Goal: Task Accomplishment & Management: Manage account settings

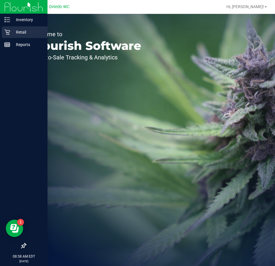
click at [19, 31] on p "Retail" at bounding box center [27, 32] width 35 height 7
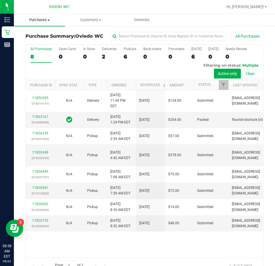
click at [38, 19] on span "Purchases" at bounding box center [39, 19] width 51 height 5
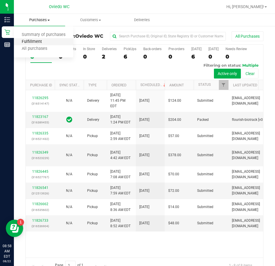
click at [36, 41] on span "Fulfillment" at bounding box center [32, 41] width 36 height 5
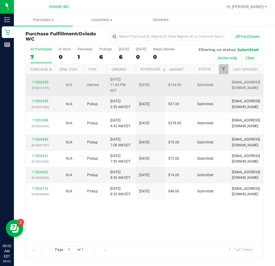
click at [40, 85] on p "(316514147)" at bounding box center [40, 88] width 22 height 6
click at [39, 80] on link "11826295" at bounding box center [40, 82] width 16 height 4
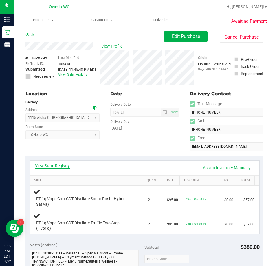
click at [51, 167] on link "View State Registry" at bounding box center [52, 166] width 35 height 6
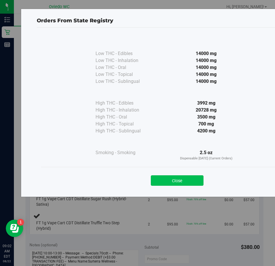
click at [182, 181] on button "Close" at bounding box center [177, 180] width 53 height 10
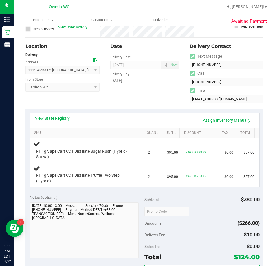
scroll to position [58, 0]
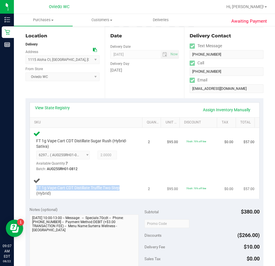
drag, startPoint x: 124, startPoint y: 187, endPoint x: 36, endPoint y: 188, distance: 88.7
click at [36, 188] on div "FT 1g Vape Cart CDT Distillate Truffle Two Step (Hybrid)" at bounding box center [83, 190] width 100 height 11
copy span "FT 1g Vape Cart CDT Distillate Truffle Two Step"
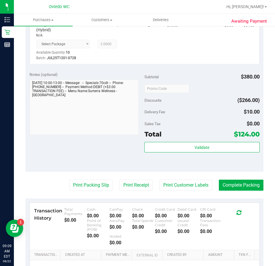
scroll to position [232, 0]
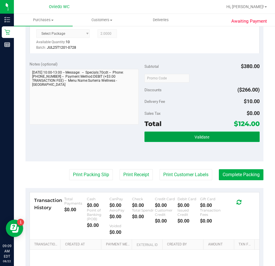
click at [186, 139] on button "Validate" at bounding box center [202, 137] width 115 height 10
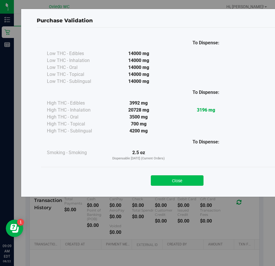
click at [177, 181] on button "Close" at bounding box center [177, 180] width 53 height 10
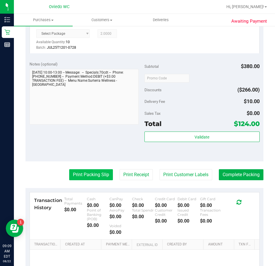
click at [99, 175] on button "Print Packing Slip" at bounding box center [91, 174] width 44 height 11
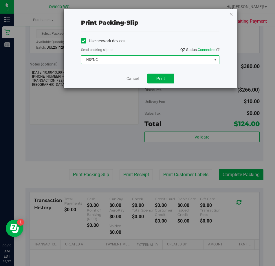
click at [216, 58] on span "select" at bounding box center [215, 59] width 5 height 5
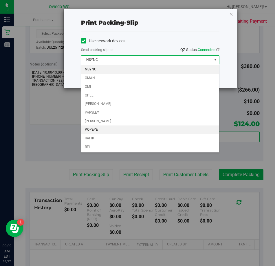
click at [120, 130] on li "POPEYE" at bounding box center [150, 130] width 138 height 9
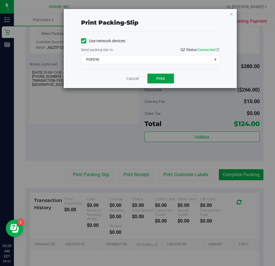
click at [159, 80] on span "Print" at bounding box center [161, 78] width 9 height 5
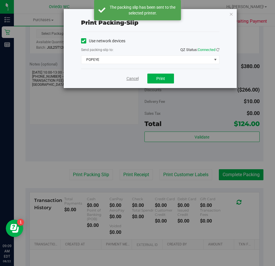
click at [133, 79] on link "Cancel" at bounding box center [133, 79] width 12 height 6
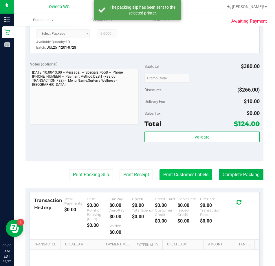
click at [184, 174] on button "Print Customer Labels" at bounding box center [186, 174] width 53 height 11
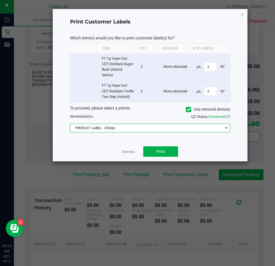
click at [228, 130] on span at bounding box center [226, 128] width 5 height 5
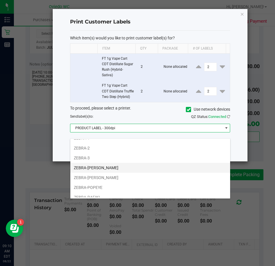
scroll to position [31, 0]
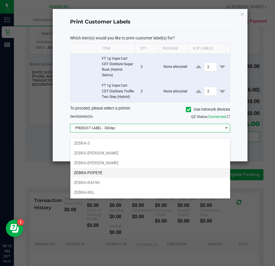
click at [113, 174] on li "ZEBRA-POPEYE" at bounding box center [150, 173] width 160 height 10
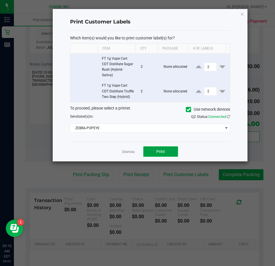
click at [166, 155] on button "Print" at bounding box center [160, 151] width 35 height 10
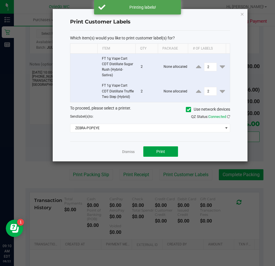
click at [151, 157] on button "Print" at bounding box center [160, 151] width 35 height 10
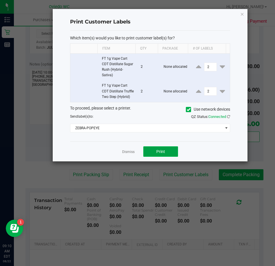
click at [155, 157] on button "Print" at bounding box center [160, 151] width 35 height 10
click at [160, 154] on span "Print" at bounding box center [161, 151] width 9 height 5
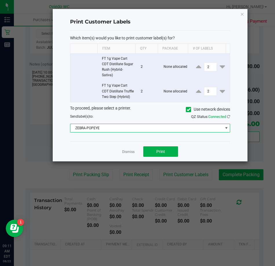
click at [227, 130] on span at bounding box center [226, 128] width 5 height 5
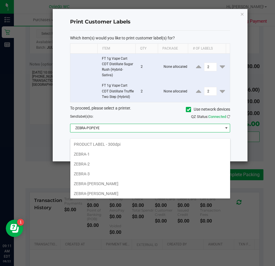
scroll to position [9, 160]
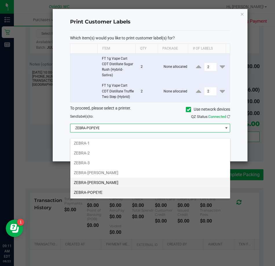
click at [90, 181] on li "ZEBRA-[PERSON_NAME]" at bounding box center [150, 183] width 160 height 10
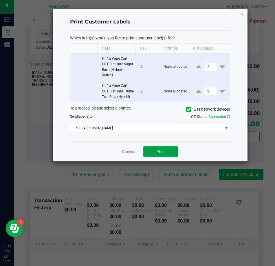
click at [154, 157] on button "Print" at bounding box center [160, 151] width 35 height 10
click at [130, 154] on link "Dismiss" at bounding box center [128, 152] width 12 height 5
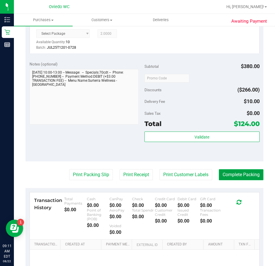
click at [231, 177] on button "Complete Packing" at bounding box center [241, 174] width 45 height 11
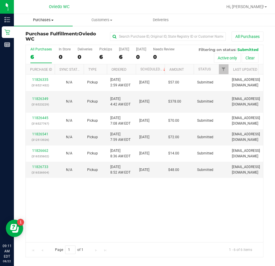
click at [41, 20] on span "Purchases" at bounding box center [43, 19] width 59 height 5
click at [47, 34] on span "Summary of purchases" at bounding box center [43, 34] width 59 height 5
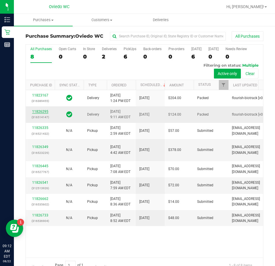
click at [41, 114] on link "11826295" at bounding box center [40, 112] width 16 height 4
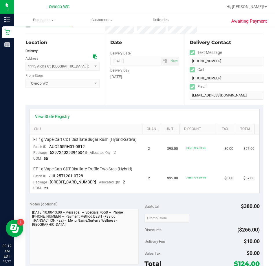
scroll to position [174, 0]
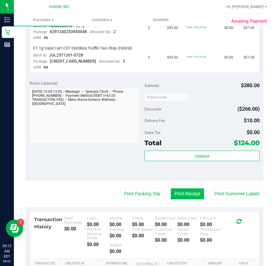
click at [176, 199] on button "Print Receipt" at bounding box center [187, 193] width 33 height 11
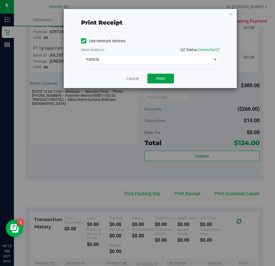
click at [158, 78] on span "Print" at bounding box center [161, 78] width 9 height 5
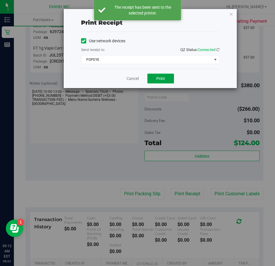
click at [156, 79] on button "Print" at bounding box center [161, 79] width 27 height 10
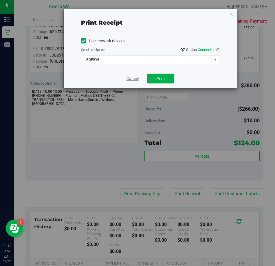
click at [132, 79] on link "Cancel" at bounding box center [133, 79] width 12 height 6
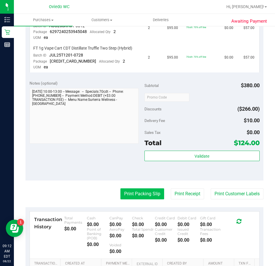
click at [140, 199] on button "Print Packing Slip" at bounding box center [143, 193] width 44 height 11
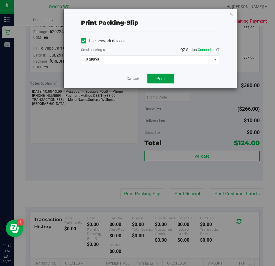
click at [161, 78] on span "Print" at bounding box center [161, 78] width 9 height 5
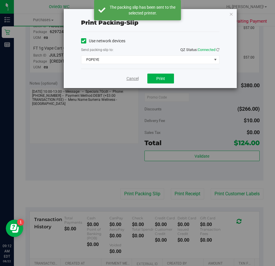
click at [131, 80] on link "Cancel" at bounding box center [133, 79] width 12 height 6
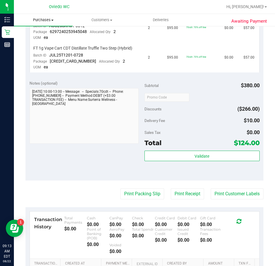
click at [39, 21] on span "Purchases" at bounding box center [43, 19] width 59 height 5
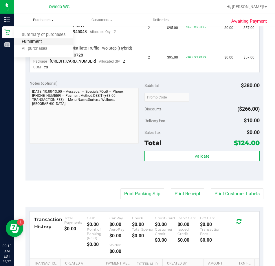
click at [35, 41] on span "Fulfillment" at bounding box center [32, 41] width 36 height 5
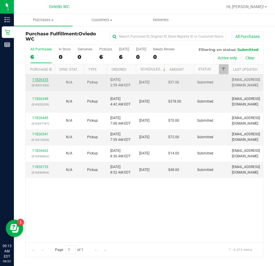
click at [39, 80] on link "11826335" at bounding box center [40, 80] width 16 height 4
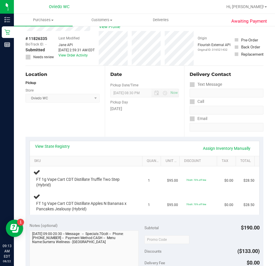
scroll to position [29, 0]
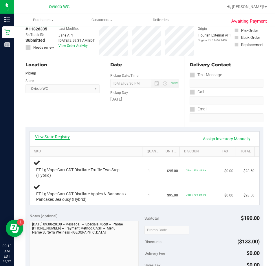
click at [49, 137] on link "View State Registry" at bounding box center [52, 137] width 35 height 6
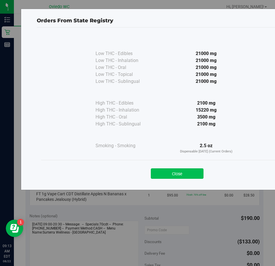
click at [171, 174] on button "Close" at bounding box center [177, 173] width 53 height 10
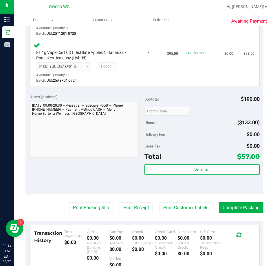
scroll to position [203, 0]
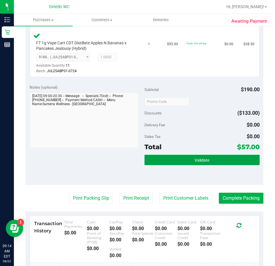
click at [200, 159] on span "Validate" at bounding box center [202, 160] width 15 height 5
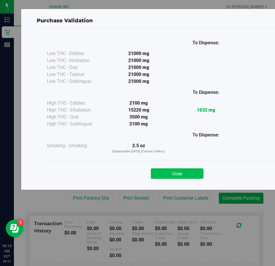
click at [175, 170] on button "Close" at bounding box center [177, 173] width 53 height 10
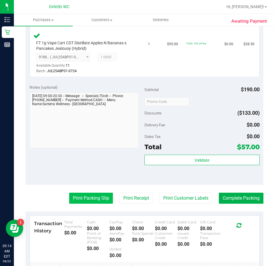
click at [90, 200] on button "Print Packing Slip" at bounding box center [91, 198] width 44 height 11
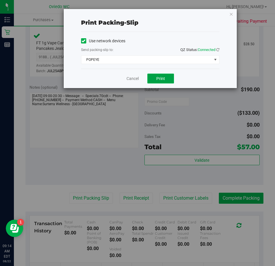
click at [154, 79] on button "Print" at bounding box center [161, 79] width 27 height 10
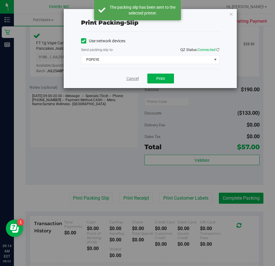
click at [129, 79] on link "Cancel" at bounding box center [133, 79] width 12 height 6
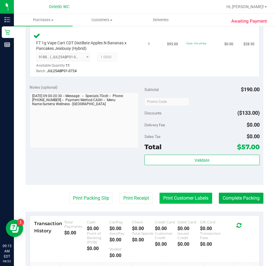
click at [164, 198] on button "Print Customer Labels" at bounding box center [186, 198] width 53 height 11
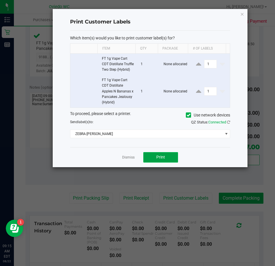
click at [160, 159] on span "Print" at bounding box center [161, 157] width 9 height 5
click at [126, 160] on link "Dismiss" at bounding box center [128, 157] width 12 height 5
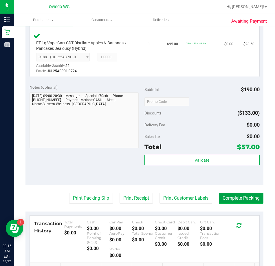
click at [224, 198] on button "Complete Packing" at bounding box center [241, 198] width 45 height 11
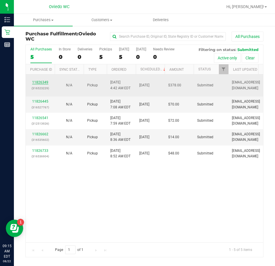
click at [41, 82] on link "11826349" at bounding box center [40, 82] width 16 height 4
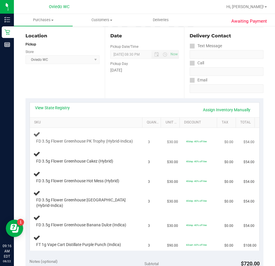
scroll to position [87, 0]
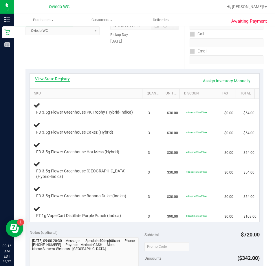
click at [61, 78] on link "View State Registry" at bounding box center [52, 79] width 35 height 6
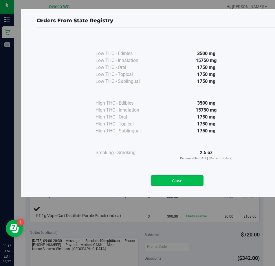
click at [165, 180] on button "Close" at bounding box center [177, 180] width 53 height 10
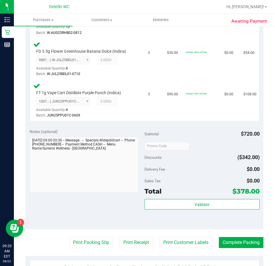
scroll to position [319, 0]
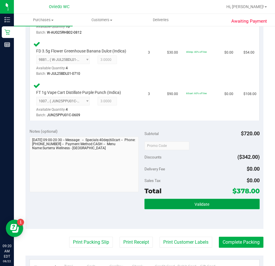
click at [179, 209] on button "Validate" at bounding box center [202, 204] width 115 height 10
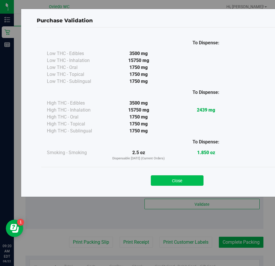
click at [179, 181] on button "Close" at bounding box center [177, 180] width 53 height 10
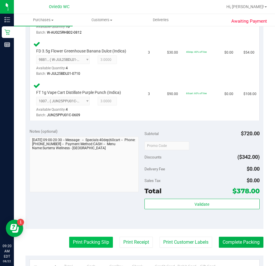
click at [99, 248] on button "Print Packing Slip" at bounding box center [91, 242] width 44 height 11
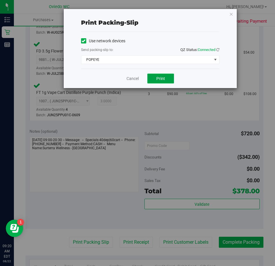
click at [161, 76] on span "Print" at bounding box center [161, 78] width 9 height 5
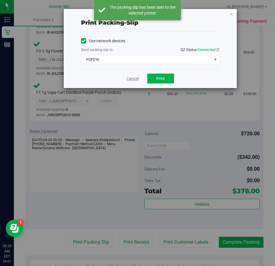
click at [131, 80] on link "Cancel" at bounding box center [133, 79] width 12 height 6
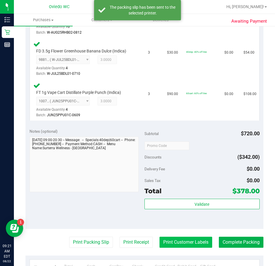
click at [166, 247] on button "Print Customer Labels" at bounding box center [186, 242] width 53 height 11
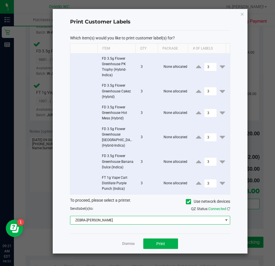
click at [224, 223] on span at bounding box center [226, 220] width 5 height 5
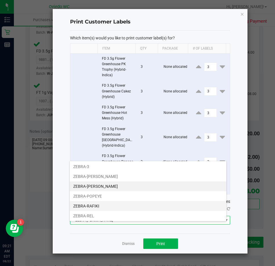
scroll to position [31, 0]
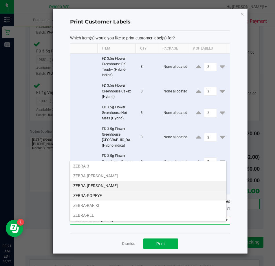
click at [108, 196] on li "ZEBRA-POPEYE" at bounding box center [148, 196] width 157 height 10
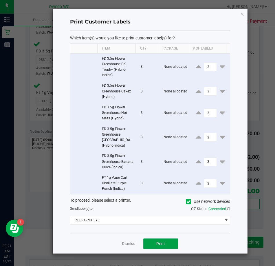
click at [157, 246] on span "Print" at bounding box center [161, 243] width 9 height 5
click at [122, 246] on link "Dismiss" at bounding box center [128, 243] width 12 height 5
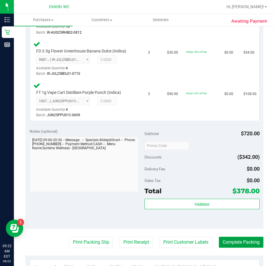
click at [232, 247] on button "Complete Packing" at bounding box center [241, 242] width 45 height 11
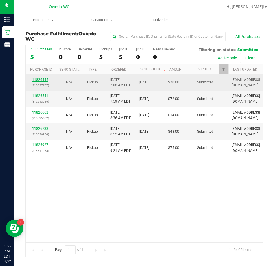
click at [40, 79] on link "11826445" at bounding box center [40, 80] width 16 height 4
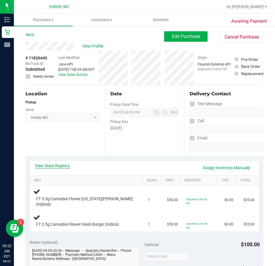
click at [52, 166] on link "View State Registry" at bounding box center [52, 166] width 35 height 6
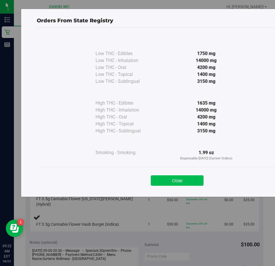
click at [177, 181] on button "Close" at bounding box center [177, 180] width 53 height 10
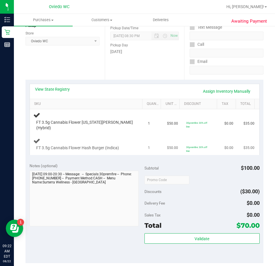
scroll to position [87, 0]
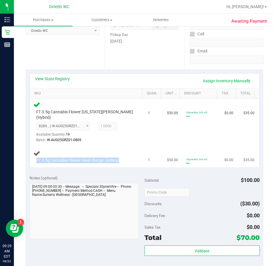
drag, startPoint x: 121, startPoint y: 154, endPoint x: 37, endPoint y: 154, distance: 84.6
click at [37, 158] on div "FT 3.5g Cannabis Flower Hash Burger (Indica)" at bounding box center [83, 161] width 100 height 6
copy span "FT 3.5g Cannabis Flower Hash Burger (Indica)"
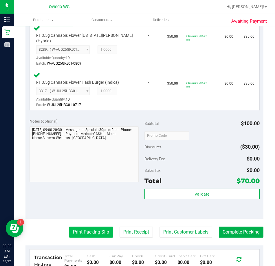
scroll to position [174, 0]
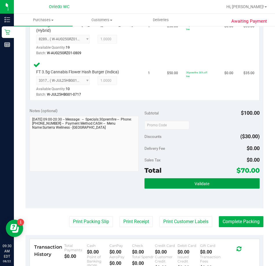
click at [195, 181] on span "Validate" at bounding box center [202, 183] width 15 height 5
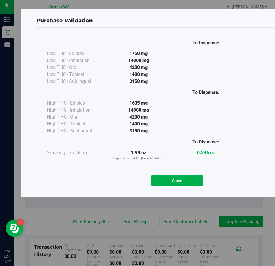
click at [168, 180] on button "Close" at bounding box center [177, 180] width 53 height 10
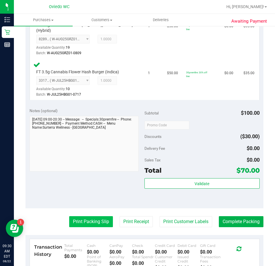
click at [72, 217] on button "Print Packing Slip" at bounding box center [91, 221] width 44 height 11
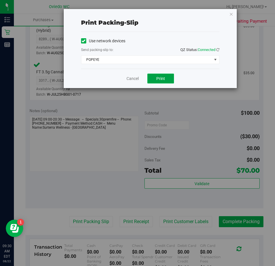
click at [167, 76] on button "Print" at bounding box center [161, 79] width 27 height 10
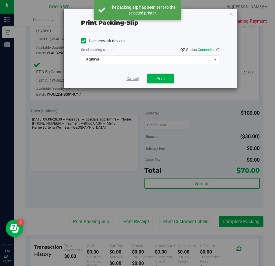
click at [130, 79] on link "Cancel" at bounding box center [133, 79] width 12 height 6
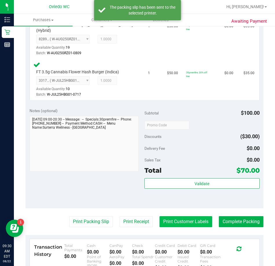
click at [169, 217] on button "Print Customer Labels" at bounding box center [186, 221] width 53 height 11
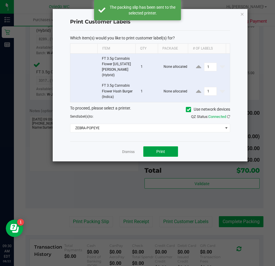
click at [159, 149] on span "Print" at bounding box center [161, 151] width 9 height 5
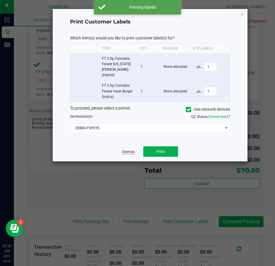
click at [126, 150] on link "Dismiss" at bounding box center [128, 152] width 12 height 5
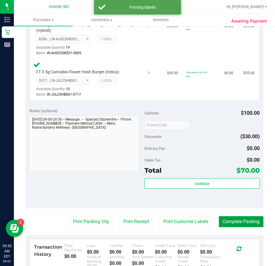
drag, startPoint x: 233, startPoint y: 214, endPoint x: 220, endPoint y: 210, distance: 14.0
click at [232, 216] on button "Complete Packing" at bounding box center [241, 221] width 45 height 11
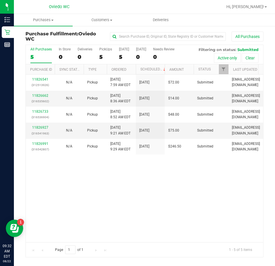
click at [40, 80] on link "11826541" at bounding box center [40, 79] width 16 height 4
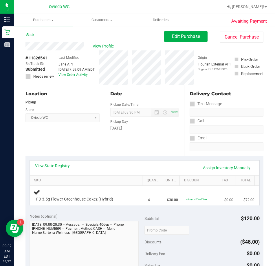
scroll to position [29, 0]
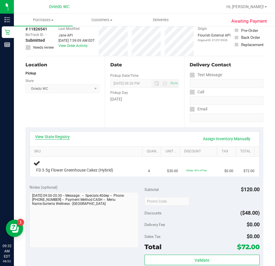
click at [55, 139] on link "View State Registry" at bounding box center [52, 137] width 35 height 6
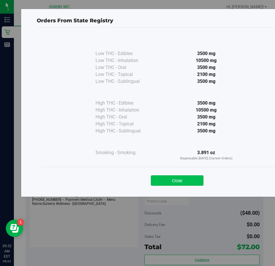
click at [188, 182] on button "Close" at bounding box center [177, 180] width 53 height 10
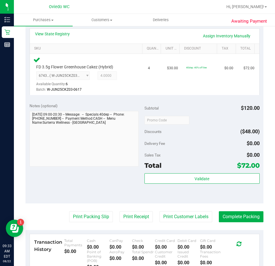
scroll to position [145, 0]
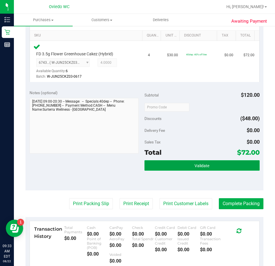
click at [174, 163] on button "Validate" at bounding box center [202, 165] width 115 height 10
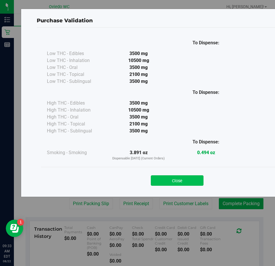
click at [174, 179] on button "Close" at bounding box center [177, 180] width 53 height 10
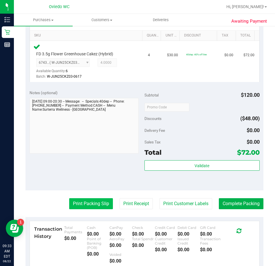
click at [83, 201] on button "Print Packing Slip" at bounding box center [91, 203] width 44 height 11
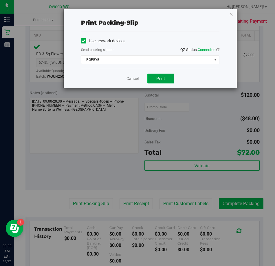
click at [157, 78] on span "Print" at bounding box center [161, 78] width 9 height 5
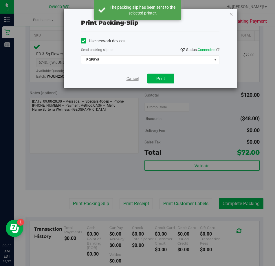
click at [131, 79] on link "Cancel" at bounding box center [133, 79] width 12 height 6
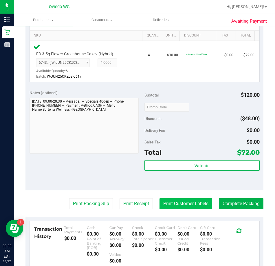
click at [175, 206] on button "Print Customer Labels" at bounding box center [186, 203] width 53 height 11
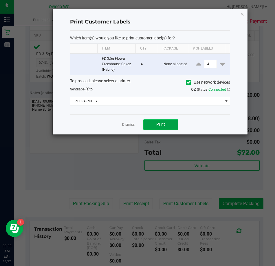
click at [158, 125] on span "Print" at bounding box center [161, 124] width 9 height 5
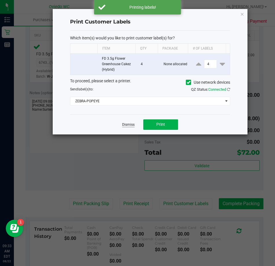
click at [126, 126] on link "Dismiss" at bounding box center [128, 124] width 12 height 5
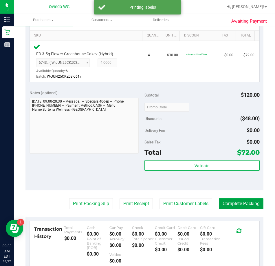
click at [228, 202] on button "Complete Packing" at bounding box center [241, 203] width 45 height 11
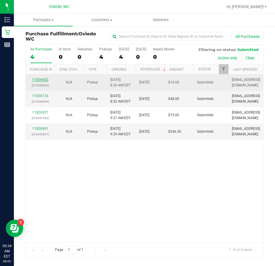
click at [41, 78] on link "11826662" at bounding box center [40, 80] width 16 height 4
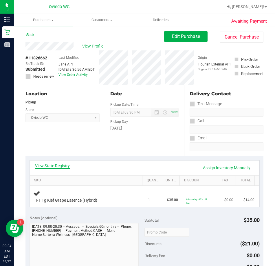
click at [58, 164] on link "View State Registry" at bounding box center [52, 166] width 35 height 6
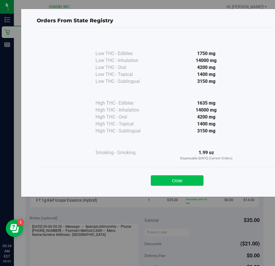
click at [169, 182] on button "Close" at bounding box center [177, 180] width 53 height 10
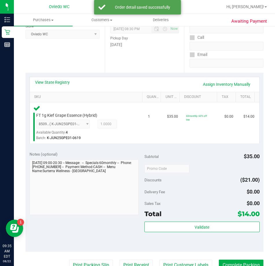
scroll to position [203, 0]
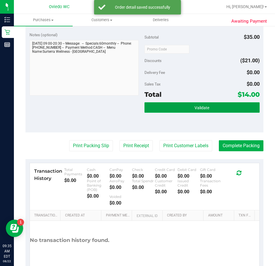
click at [175, 106] on button "Validate" at bounding box center [202, 107] width 115 height 10
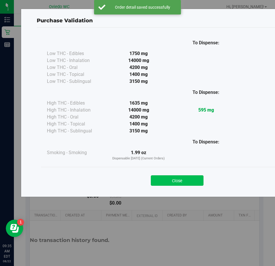
click at [169, 176] on button "Close" at bounding box center [177, 180] width 53 height 10
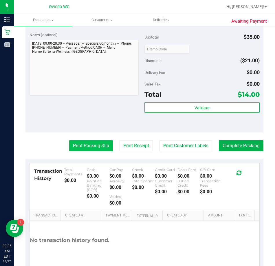
click at [95, 146] on button "Print Packing Slip" at bounding box center [91, 145] width 44 height 11
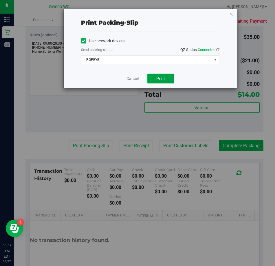
click at [157, 78] on span "Print" at bounding box center [161, 78] width 9 height 5
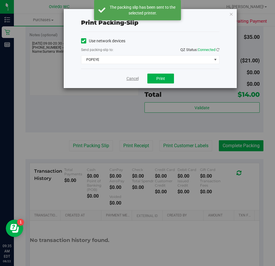
click at [132, 80] on link "Cancel" at bounding box center [133, 79] width 12 height 6
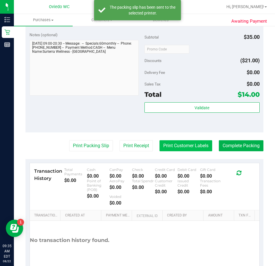
click at [172, 145] on button "Print Customer Labels" at bounding box center [186, 145] width 53 height 11
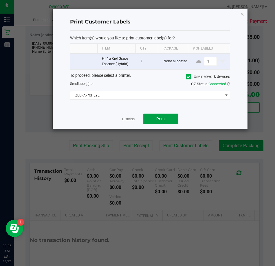
click at [153, 119] on button "Print" at bounding box center [160, 119] width 35 height 10
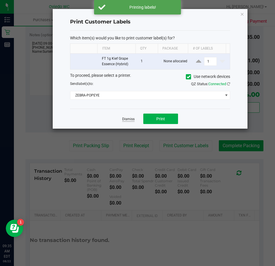
click at [130, 118] on link "Dismiss" at bounding box center [128, 119] width 12 height 5
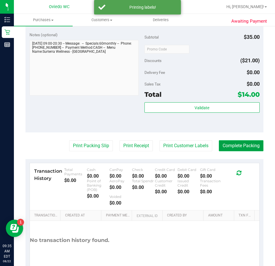
click at [234, 143] on button "Complete Packing" at bounding box center [241, 145] width 45 height 11
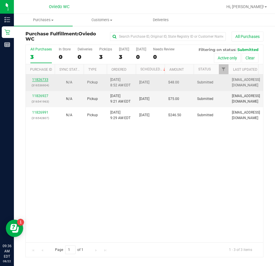
click at [40, 80] on link "11826733" at bounding box center [40, 80] width 16 height 4
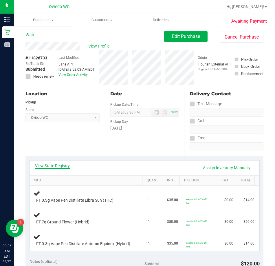
click at [56, 165] on link "View State Registry" at bounding box center [52, 166] width 35 height 6
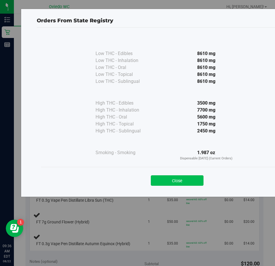
click at [183, 181] on button "Close" at bounding box center [177, 180] width 53 height 10
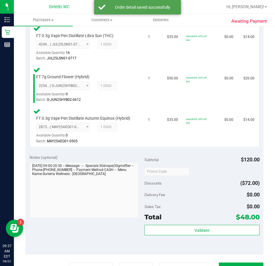
scroll to position [174, 0]
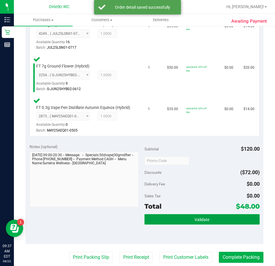
click at [181, 225] on button "Validate" at bounding box center [202, 219] width 115 height 10
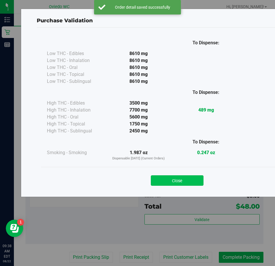
click at [165, 181] on button "Close" at bounding box center [177, 180] width 53 height 10
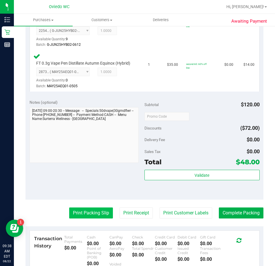
scroll to position [232, 0]
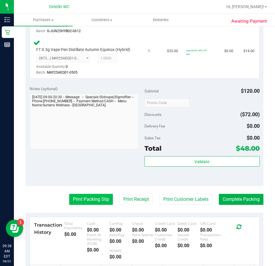
click at [91, 205] on button "Print Packing Slip" at bounding box center [91, 199] width 44 height 11
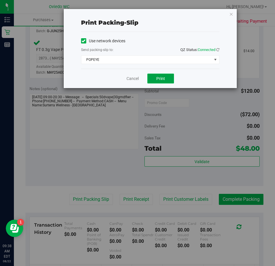
click at [163, 77] on span "Print" at bounding box center [161, 78] width 9 height 5
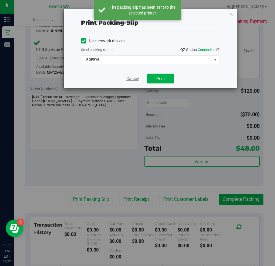
click at [132, 79] on link "Cancel" at bounding box center [133, 79] width 12 height 6
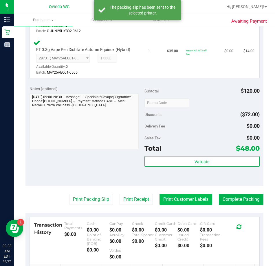
click at [177, 204] on button "Print Customer Labels" at bounding box center [186, 199] width 53 height 11
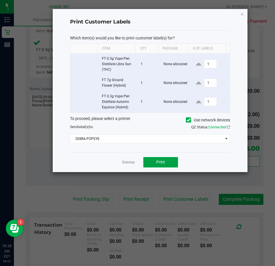
click at [161, 163] on span "Print" at bounding box center [161, 162] width 9 height 5
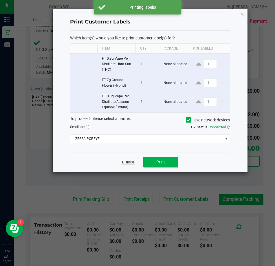
click at [128, 163] on link "Dismiss" at bounding box center [128, 162] width 12 height 5
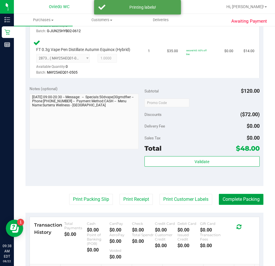
click at [224, 205] on button "Complete Packing" at bounding box center [241, 199] width 45 height 11
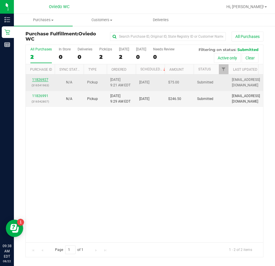
click at [40, 80] on link "11826927" at bounding box center [40, 80] width 16 height 4
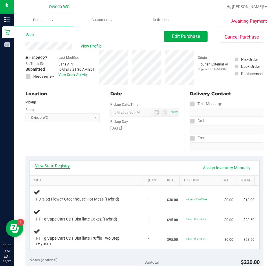
click at [61, 167] on link "View State Registry" at bounding box center [52, 166] width 35 height 6
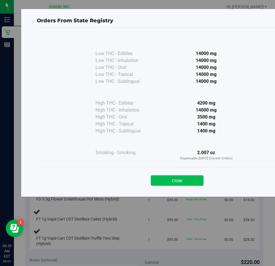
click at [168, 179] on button "Close" at bounding box center [177, 180] width 53 height 10
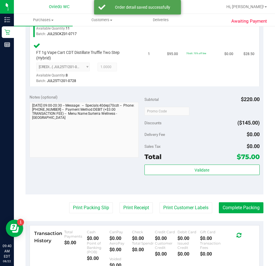
scroll to position [232, 0]
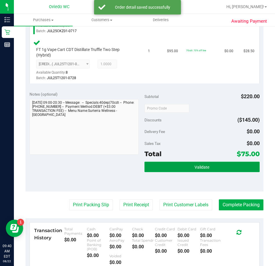
click at [179, 168] on button "Validate" at bounding box center [202, 167] width 115 height 10
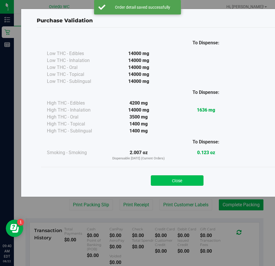
click at [173, 181] on button "Close" at bounding box center [177, 180] width 53 height 10
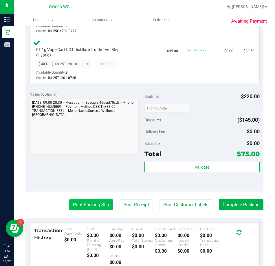
click at [79, 207] on button "Print Packing Slip" at bounding box center [91, 204] width 44 height 11
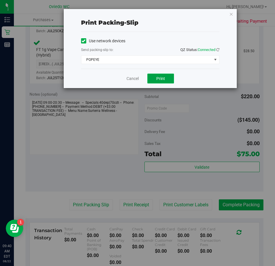
click at [164, 79] on span "Print" at bounding box center [161, 78] width 9 height 5
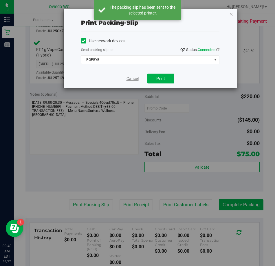
click at [132, 79] on link "Cancel" at bounding box center [133, 79] width 12 height 6
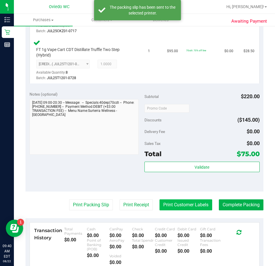
click at [186, 206] on button "Print Customer Labels" at bounding box center [186, 204] width 53 height 11
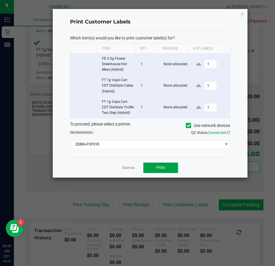
click at [165, 173] on button "Print" at bounding box center [160, 168] width 35 height 10
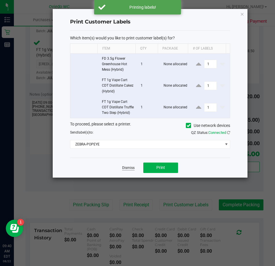
click at [127, 170] on link "Dismiss" at bounding box center [128, 168] width 12 height 5
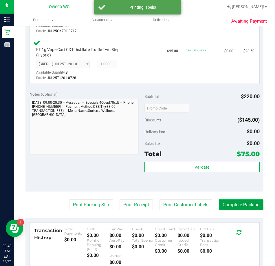
click at [230, 205] on button "Complete Packing" at bounding box center [241, 204] width 45 height 11
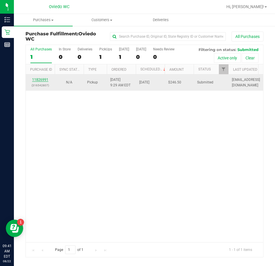
click at [38, 80] on link "11826991" at bounding box center [40, 80] width 16 height 4
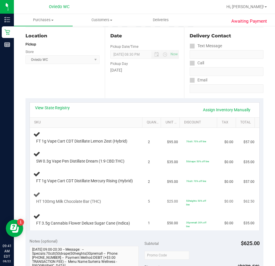
scroll to position [87, 0]
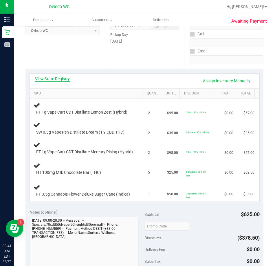
click at [56, 79] on link "View State Registry" at bounding box center [52, 79] width 35 height 6
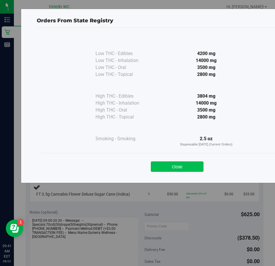
click at [171, 168] on button "Close" at bounding box center [177, 166] width 53 height 10
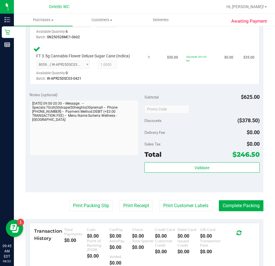
scroll to position [319, 0]
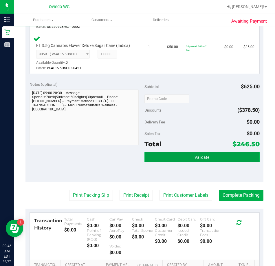
click at [187, 162] on button "Validate" at bounding box center [202, 157] width 115 height 10
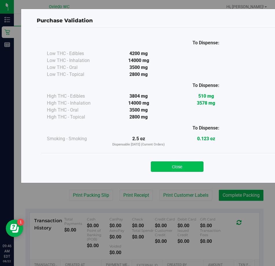
click at [176, 165] on button "Close" at bounding box center [177, 166] width 53 height 10
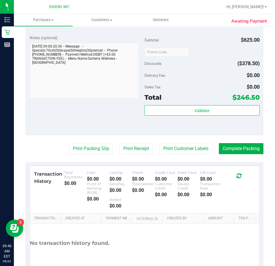
scroll to position [377, 0]
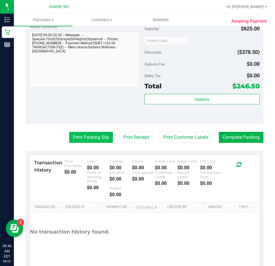
click at [88, 143] on button "Print Packing Slip" at bounding box center [91, 137] width 44 height 11
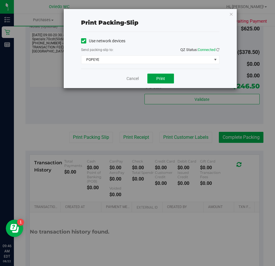
click at [159, 78] on span "Print" at bounding box center [161, 78] width 9 height 5
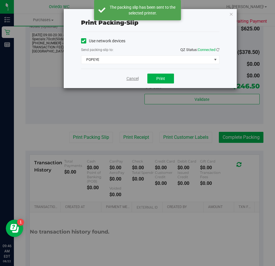
click at [131, 81] on link "Cancel" at bounding box center [133, 79] width 12 height 6
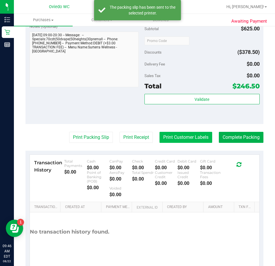
click at [176, 143] on button "Print Customer Labels" at bounding box center [186, 137] width 53 height 11
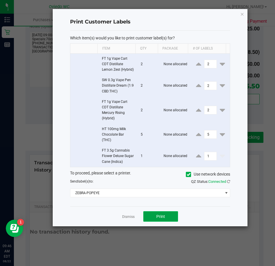
click at [153, 222] on button "Print" at bounding box center [160, 216] width 35 height 10
click at [128, 219] on link "Dismiss" at bounding box center [128, 216] width 12 height 5
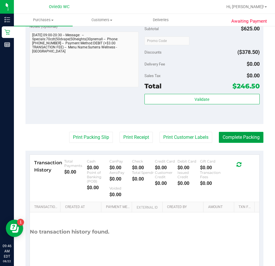
click at [238, 143] on button "Complete Packing" at bounding box center [241, 137] width 45 height 11
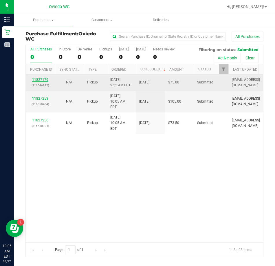
click at [37, 80] on link "11827179" at bounding box center [40, 80] width 16 height 4
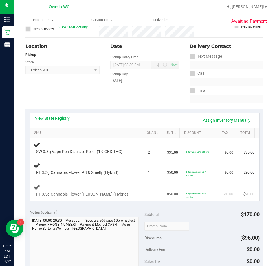
scroll to position [58, 0]
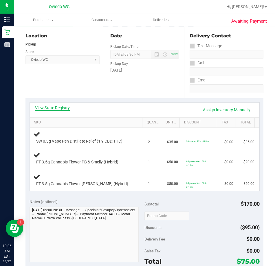
click at [53, 108] on link "View State Registry" at bounding box center [52, 108] width 35 height 6
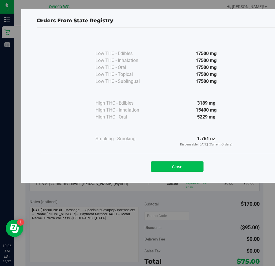
click at [174, 165] on button "Close" at bounding box center [177, 166] width 53 height 10
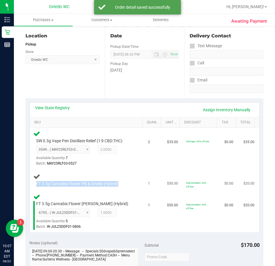
drag, startPoint x: 123, startPoint y: 182, endPoint x: 34, endPoint y: 183, distance: 88.7
click at [34, 183] on div "FT 3.5g Cannabis Flower PB & Smelly (Hybrid)" at bounding box center [83, 184] width 100 height 6
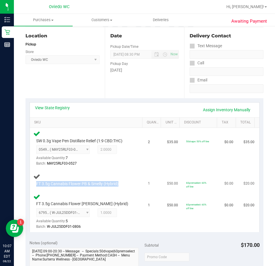
copy span "FT 3.5g Cannabis Flower PB & Smelly (Hybrid)"
click at [140, 169] on td "SW 0.3g Vape Pen Distillate Relief (1:9 CBD:THC) 0549108549123742 ( MAY25RLF03-…" at bounding box center [87, 148] width 115 height 41
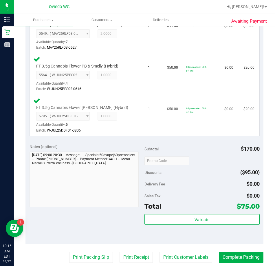
scroll to position [203, 0]
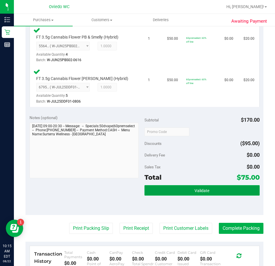
click at [159, 190] on button "Validate" at bounding box center [202, 190] width 115 height 10
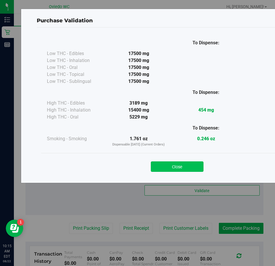
click at [187, 166] on button "Close" at bounding box center [177, 166] width 53 height 10
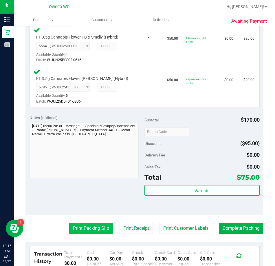
click at [84, 227] on button "Print Packing Slip" at bounding box center [91, 228] width 44 height 11
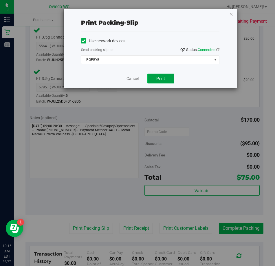
click at [161, 78] on span "Print" at bounding box center [161, 78] width 9 height 5
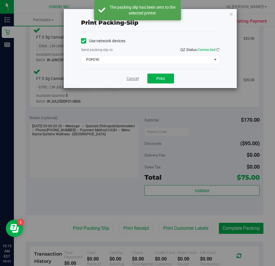
click at [132, 79] on link "Cancel" at bounding box center [133, 79] width 12 height 6
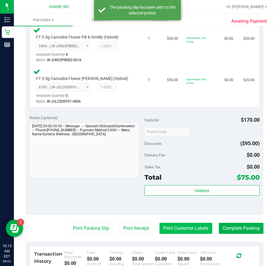
click at [178, 228] on button "Print Customer Labels" at bounding box center [186, 228] width 53 height 11
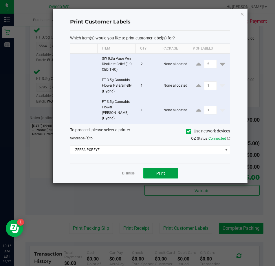
click at [156, 168] on button "Print" at bounding box center [160, 173] width 35 height 10
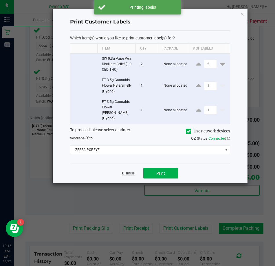
click at [127, 171] on link "Dismiss" at bounding box center [128, 173] width 12 height 5
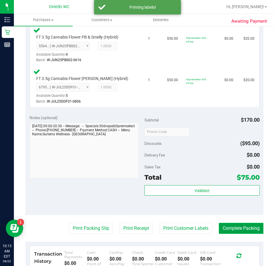
click at [231, 233] on button "Complete Packing" at bounding box center [241, 228] width 45 height 11
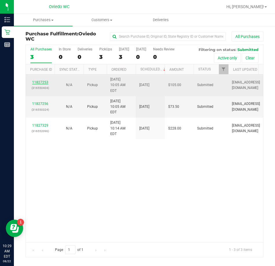
click at [41, 80] on link "11827253" at bounding box center [40, 82] width 16 height 4
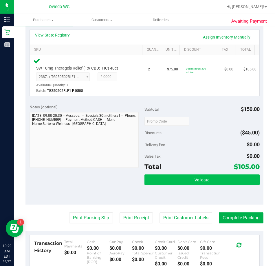
scroll to position [145, 0]
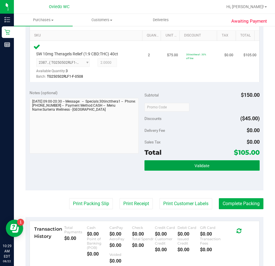
click at [161, 164] on button "Validate" at bounding box center [202, 165] width 115 height 10
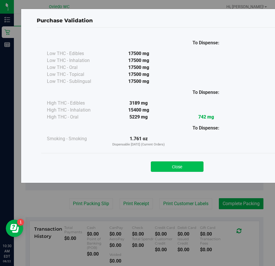
click at [188, 165] on button "Close" at bounding box center [177, 166] width 53 height 10
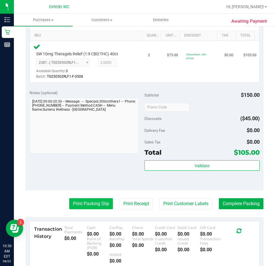
click at [88, 204] on button "Print Packing Slip" at bounding box center [91, 203] width 44 height 11
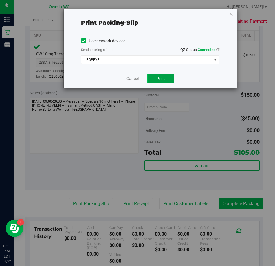
click at [157, 80] on span "Print" at bounding box center [161, 78] width 9 height 5
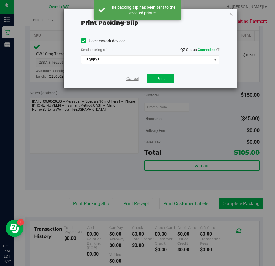
click at [130, 79] on link "Cancel" at bounding box center [133, 79] width 12 height 6
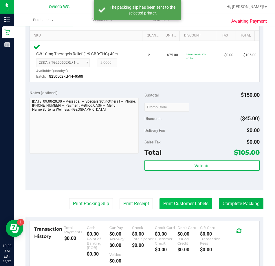
click at [177, 208] on button "Print Customer Labels" at bounding box center [186, 203] width 53 height 11
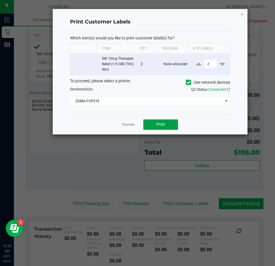
click at [159, 124] on span "Print" at bounding box center [161, 124] width 9 height 5
click at [127, 124] on link "Dismiss" at bounding box center [128, 124] width 12 height 5
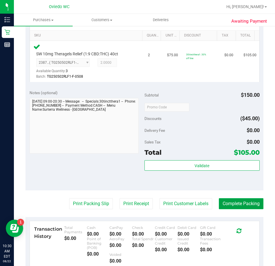
click at [237, 203] on button "Complete Packing" at bounding box center [241, 203] width 45 height 11
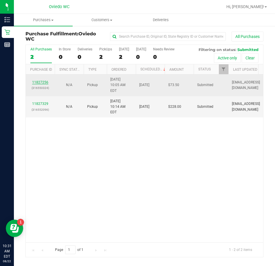
click at [40, 80] on link "11827256" at bounding box center [40, 82] width 16 height 4
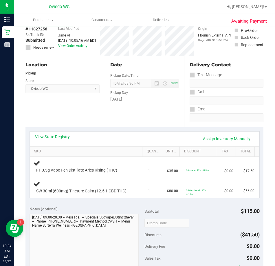
scroll to position [58, 0]
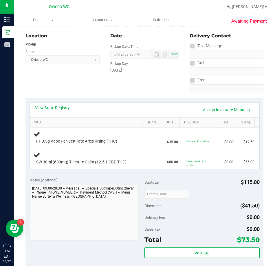
click at [119, 116] on div "View State Registry Assign Inventory Manually" at bounding box center [145, 110] width 230 height 15
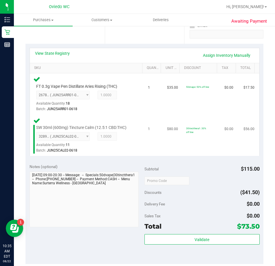
scroll to position [145, 0]
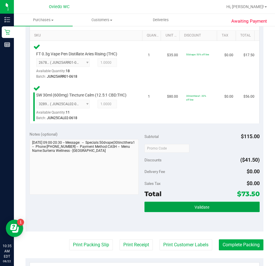
click at [177, 205] on button "Validate" at bounding box center [202, 207] width 115 height 10
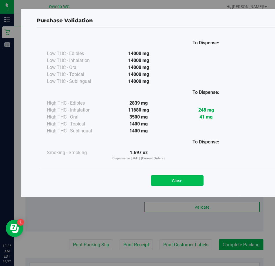
click at [183, 181] on button "Close" at bounding box center [177, 180] width 53 height 10
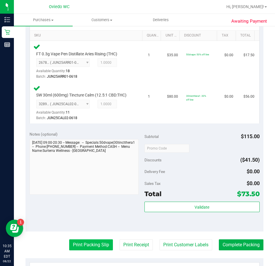
click at [89, 247] on button "Print Packing Slip" at bounding box center [91, 244] width 44 height 11
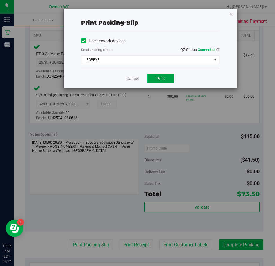
click at [157, 80] on span "Print" at bounding box center [161, 78] width 9 height 5
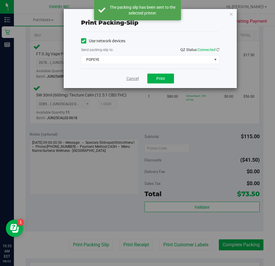
click at [132, 80] on link "Cancel" at bounding box center [133, 79] width 12 height 6
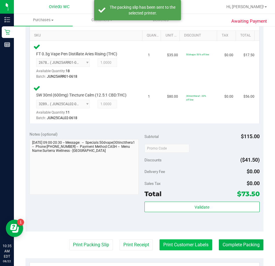
click at [181, 249] on button "Print Customer Labels" at bounding box center [186, 244] width 53 height 11
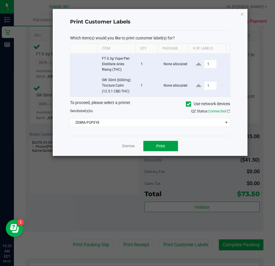
click at [161, 145] on span "Print" at bounding box center [161, 146] width 9 height 5
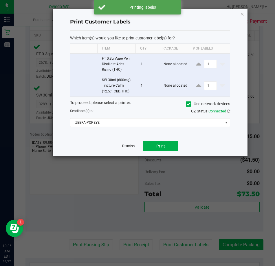
click at [126, 146] on link "Dismiss" at bounding box center [128, 146] width 12 height 5
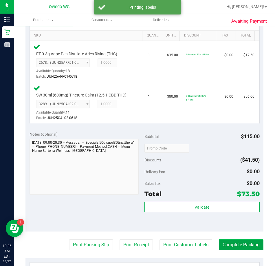
click at [236, 246] on button "Complete Packing" at bounding box center [241, 244] width 45 height 11
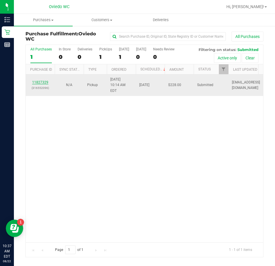
click at [40, 80] on link "11827329" at bounding box center [40, 82] width 16 height 4
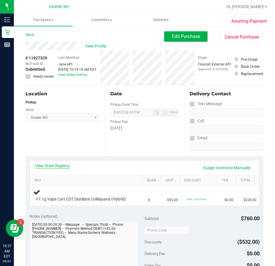
click at [57, 166] on link "View State Registry" at bounding box center [52, 166] width 35 height 6
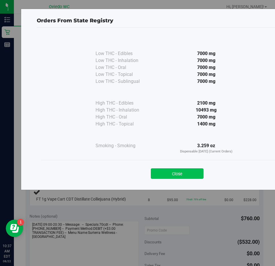
click at [170, 174] on button "Close" at bounding box center [177, 173] width 53 height 10
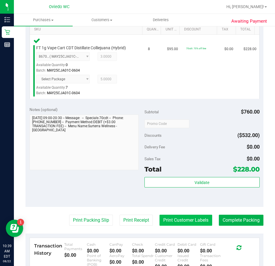
scroll to position [203, 0]
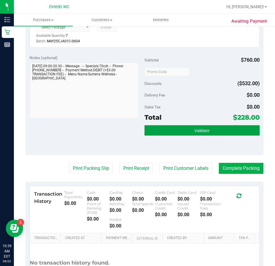
click at [192, 135] on button "Validate" at bounding box center [202, 130] width 115 height 10
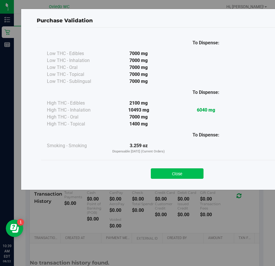
click at [171, 170] on button "Close" at bounding box center [177, 173] width 53 height 10
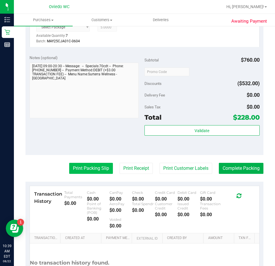
click at [76, 165] on button "Print Packing Slip" at bounding box center [91, 168] width 44 height 11
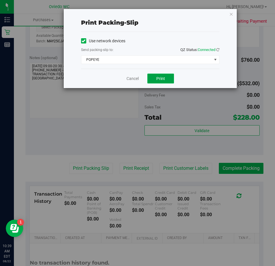
click at [159, 79] on span "Print" at bounding box center [161, 78] width 9 height 5
click at [133, 80] on link "Cancel" at bounding box center [133, 79] width 12 height 6
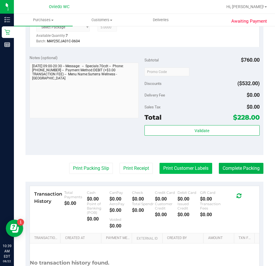
click at [174, 170] on button "Print Customer Labels" at bounding box center [186, 168] width 53 height 11
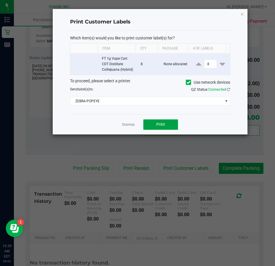
click at [155, 125] on button "Print" at bounding box center [160, 124] width 35 height 10
click at [126, 125] on link "Dismiss" at bounding box center [128, 124] width 12 height 5
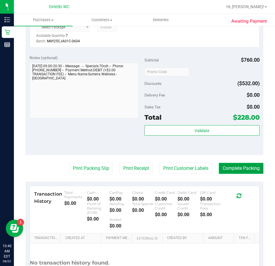
drag, startPoint x: 245, startPoint y: 165, endPoint x: 244, endPoint y: 170, distance: 5.0
click at [245, 168] on button "Complete Packing" at bounding box center [241, 168] width 45 height 11
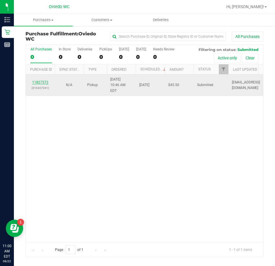
click at [39, 80] on link "11827573" at bounding box center [40, 82] width 16 height 4
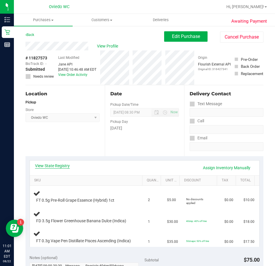
click at [54, 167] on link "View State Registry" at bounding box center [52, 166] width 35 height 6
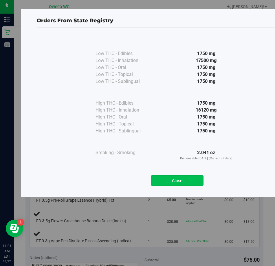
click at [189, 177] on button "Close" at bounding box center [177, 180] width 53 height 10
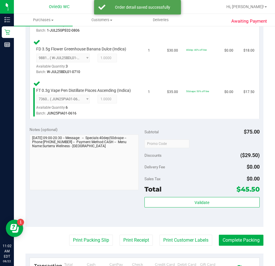
scroll to position [203, 0]
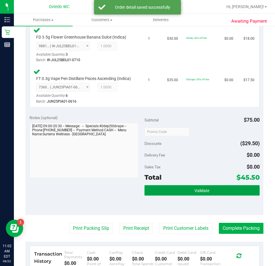
click at [172, 196] on button "Validate" at bounding box center [202, 190] width 115 height 10
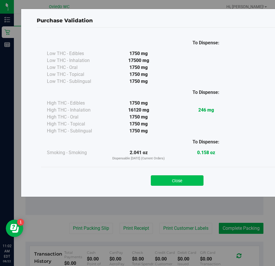
click at [166, 182] on button "Close" at bounding box center [177, 180] width 53 height 10
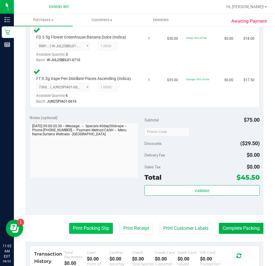
click at [86, 234] on button "Print Packing Slip" at bounding box center [91, 228] width 44 height 11
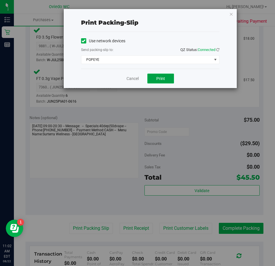
click at [160, 79] on span "Print" at bounding box center [161, 78] width 9 height 5
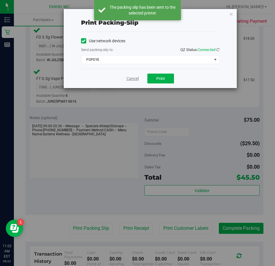
click at [131, 80] on link "Cancel" at bounding box center [133, 79] width 12 height 6
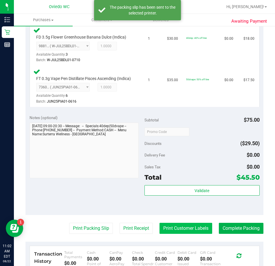
click at [174, 234] on button "Print Customer Labels" at bounding box center [186, 228] width 53 height 11
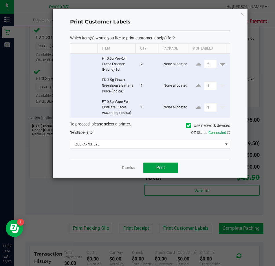
click at [158, 170] on span "Print" at bounding box center [161, 167] width 9 height 5
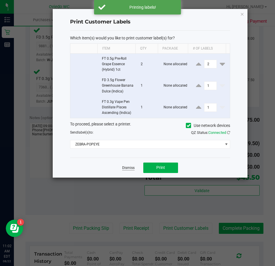
click at [126, 170] on link "Dismiss" at bounding box center [128, 168] width 12 height 5
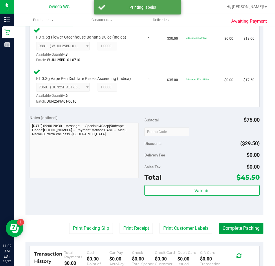
click at [232, 234] on button "Complete Packing" at bounding box center [241, 228] width 45 height 11
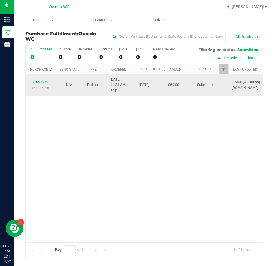
click at [39, 80] on link "11827872" at bounding box center [40, 82] width 16 height 4
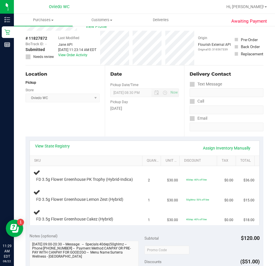
scroll to position [58, 0]
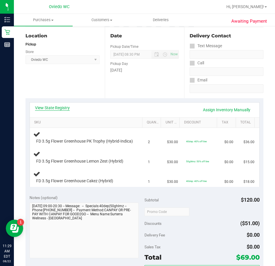
click at [51, 109] on link "View State Registry" at bounding box center [52, 108] width 35 height 6
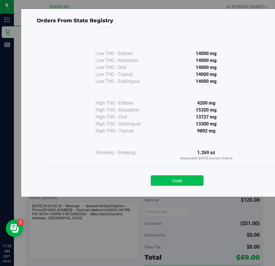
click at [164, 181] on button "Close" at bounding box center [177, 180] width 53 height 10
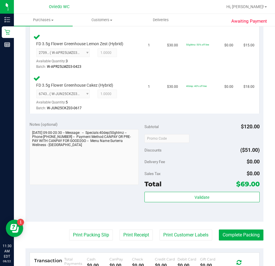
scroll to position [232, 0]
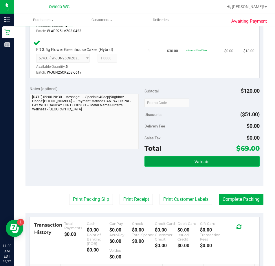
click at [178, 167] on button "Validate" at bounding box center [202, 161] width 115 height 10
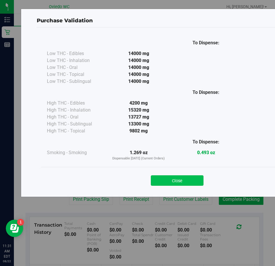
click at [187, 179] on button "Close" at bounding box center [177, 180] width 53 height 10
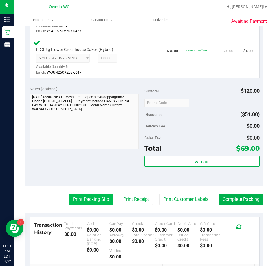
click at [84, 205] on button "Print Packing Slip" at bounding box center [91, 199] width 44 height 11
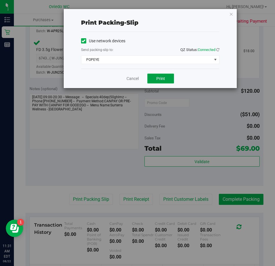
click at [161, 77] on span "Print" at bounding box center [161, 78] width 9 height 5
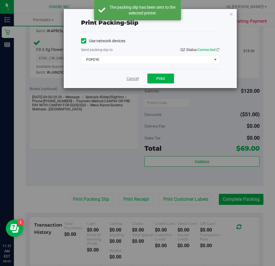
click at [130, 80] on link "Cancel" at bounding box center [133, 79] width 12 height 6
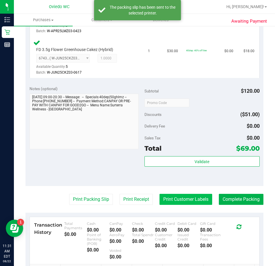
click at [167, 205] on button "Print Customer Labels" at bounding box center [186, 199] width 53 height 11
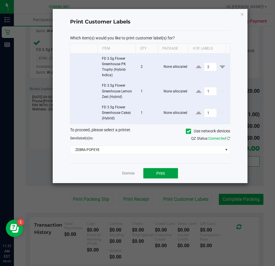
click at [164, 174] on span "Print" at bounding box center [161, 173] width 9 height 5
click at [129, 169] on div "Dismiss Print" at bounding box center [150, 173] width 161 height 20
click at [129, 174] on link "Dismiss" at bounding box center [128, 173] width 12 height 5
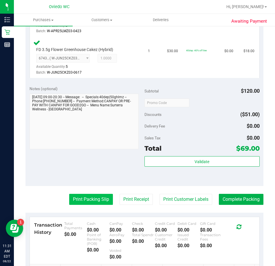
click at [90, 202] on button "Print Packing Slip" at bounding box center [91, 199] width 44 height 11
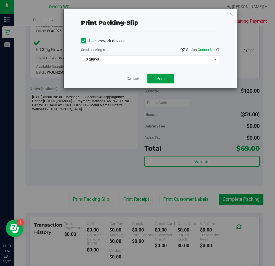
click at [166, 78] on button "Print" at bounding box center [161, 79] width 27 height 10
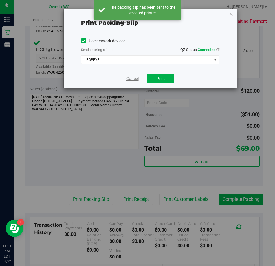
click at [134, 80] on link "Cancel" at bounding box center [133, 79] width 12 height 6
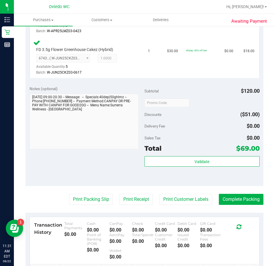
click at [275, 165] on html "Inventory Retail Reports 11:31 AM EDT [DATE] 08/22 [PERSON_NAME] Hi, [PERSON_NA…" at bounding box center [137, 133] width 275 height 266
click at [113, 172] on div "Notes (optional) Subtotal $120.00 Discounts ($51.00) Delivery Fee $0.00 Sales T…" at bounding box center [145, 134] width 238 height 104
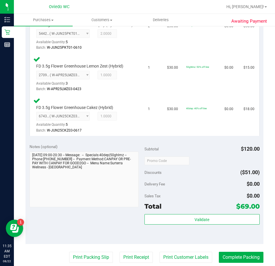
scroll to position [320, 0]
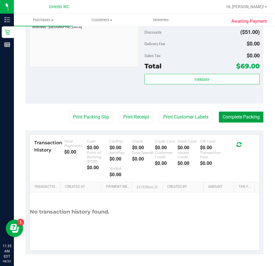
click at [224, 118] on button "Complete Packing" at bounding box center [241, 117] width 45 height 11
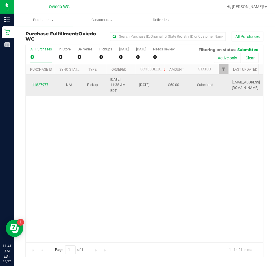
click at [37, 83] on link "11827977" at bounding box center [40, 85] width 16 height 4
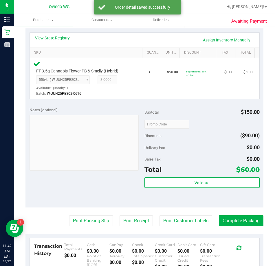
scroll to position [145, 0]
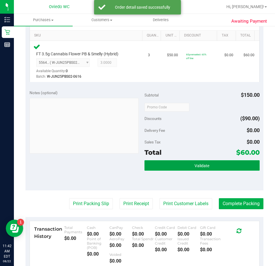
click at [195, 168] on span "Validate" at bounding box center [202, 165] width 15 height 5
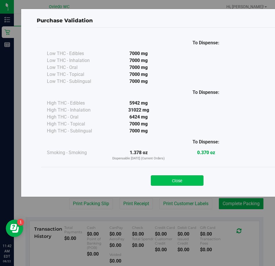
click at [188, 180] on button "Close" at bounding box center [177, 180] width 53 height 10
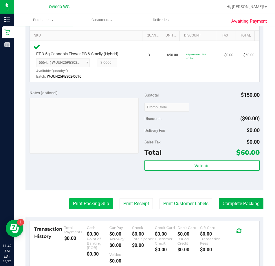
click at [92, 203] on button "Print Packing Slip" at bounding box center [91, 203] width 44 height 11
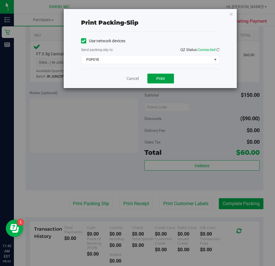
click at [166, 80] on button "Print" at bounding box center [161, 79] width 27 height 10
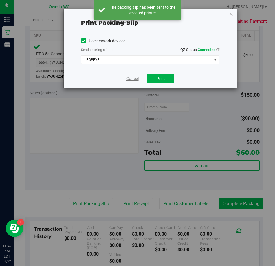
click at [132, 79] on link "Cancel" at bounding box center [133, 79] width 12 height 6
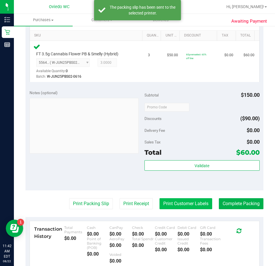
click at [184, 204] on button "Print Customer Labels" at bounding box center [186, 203] width 53 height 11
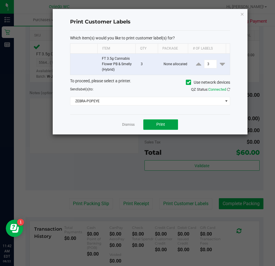
click at [163, 124] on span "Print" at bounding box center [161, 124] width 9 height 5
click at [130, 126] on link "Dismiss" at bounding box center [128, 124] width 12 height 5
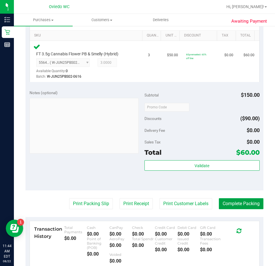
click at [231, 202] on button "Complete Packing" at bounding box center [241, 203] width 45 height 11
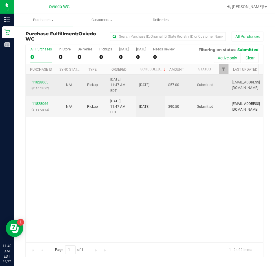
click at [38, 80] on link "11828065" at bounding box center [40, 82] width 16 height 4
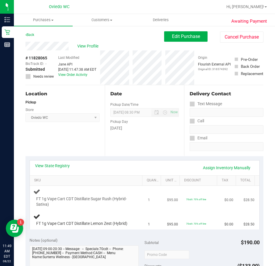
scroll to position [29, 0]
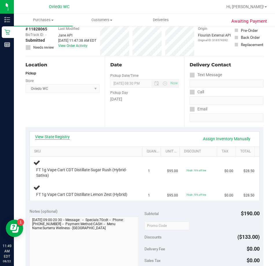
click at [53, 136] on link "View State Registry" at bounding box center [52, 137] width 35 height 6
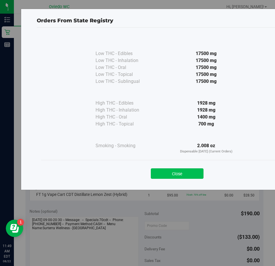
click at [174, 175] on button "Close" at bounding box center [177, 173] width 53 height 10
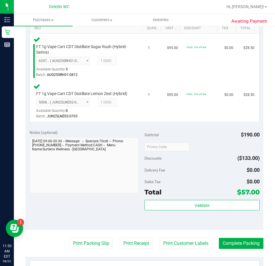
scroll to position [174, 0]
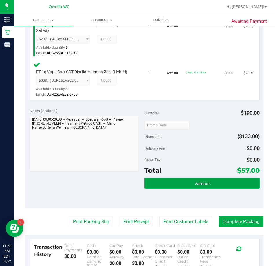
drag, startPoint x: 185, startPoint y: 186, endPoint x: 181, endPoint y: 183, distance: 4.4
click at [185, 186] on button "Validate" at bounding box center [202, 183] width 115 height 10
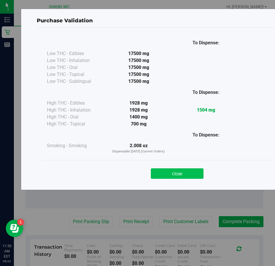
click at [174, 176] on button "Close" at bounding box center [177, 173] width 53 height 10
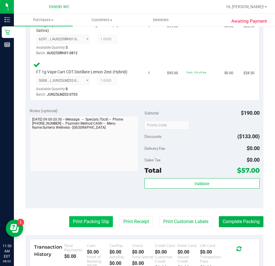
click at [82, 220] on button "Print Packing Slip" at bounding box center [91, 221] width 44 height 11
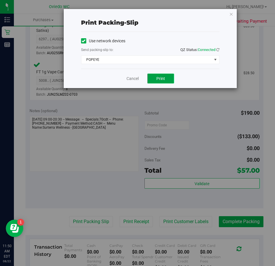
click at [163, 78] on span "Print" at bounding box center [161, 78] width 9 height 5
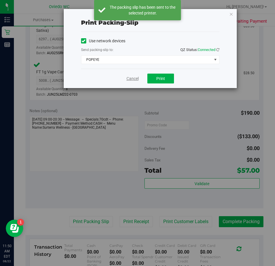
click at [130, 79] on link "Cancel" at bounding box center [133, 79] width 12 height 6
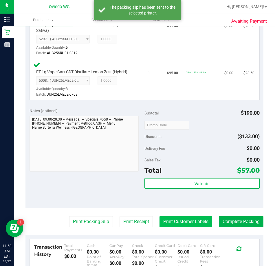
click at [168, 223] on button "Print Customer Labels" at bounding box center [186, 221] width 53 height 11
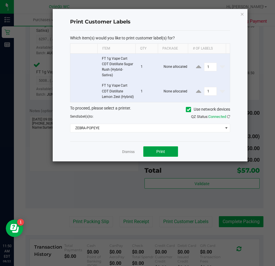
click at [161, 154] on span "Print" at bounding box center [161, 151] width 9 height 5
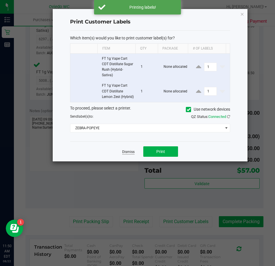
click at [130, 154] on link "Dismiss" at bounding box center [128, 152] width 12 height 5
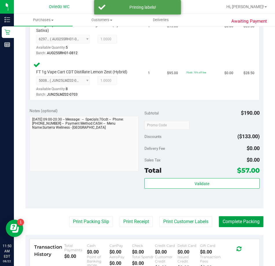
click at [229, 221] on button "Complete Packing" at bounding box center [241, 221] width 45 height 11
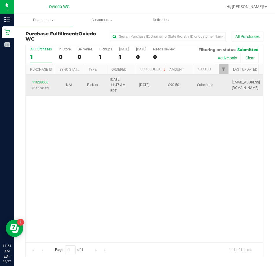
click at [39, 81] on link "11828066" at bounding box center [40, 82] width 16 height 4
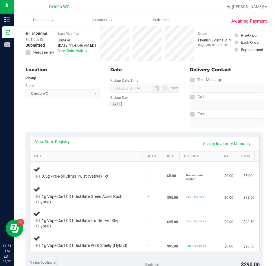
scroll to position [87, 0]
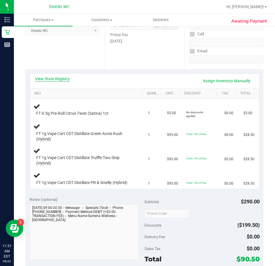
click at [57, 79] on link "View State Registry" at bounding box center [52, 79] width 35 height 6
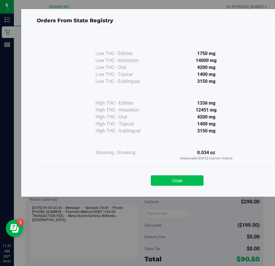
click at [176, 180] on button "Close" at bounding box center [177, 180] width 53 height 10
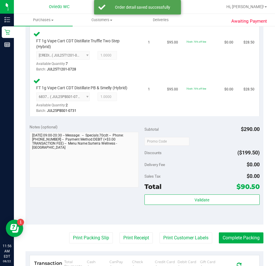
scroll to position [261, 0]
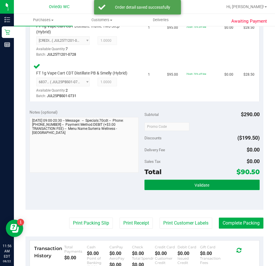
click at [167, 182] on button "Validate" at bounding box center [202, 185] width 115 height 10
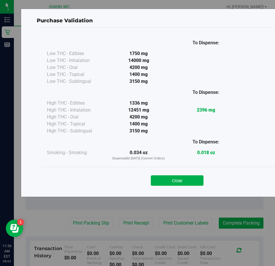
click at [167, 182] on button "Close" at bounding box center [177, 180] width 53 height 10
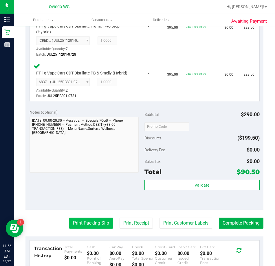
click at [78, 227] on button "Print Packing Slip" at bounding box center [91, 223] width 44 height 11
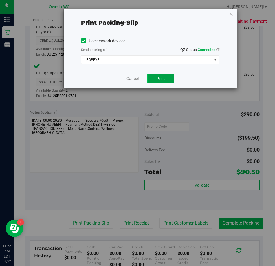
click at [165, 82] on button "Print" at bounding box center [161, 79] width 27 height 10
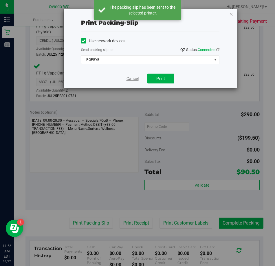
click at [132, 81] on link "Cancel" at bounding box center [133, 79] width 12 height 6
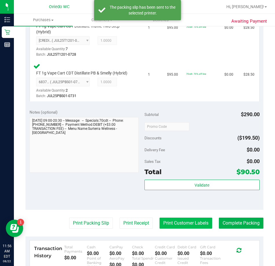
click at [168, 223] on button "Print Customer Labels" at bounding box center [186, 223] width 53 height 11
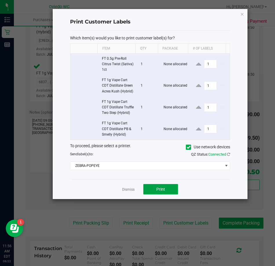
click at [160, 192] on span "Print" at bounding box center [161, 189] width 9 height 5
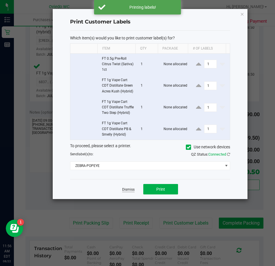
click at [127, 192] on link "Dismiss" at bounding box center [128, 189] width 12 height 5
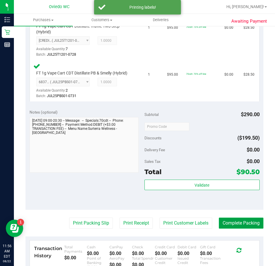
click at [237, 221] on button "Complete Packing" at bounding box center [241, 223] width 45 height 11
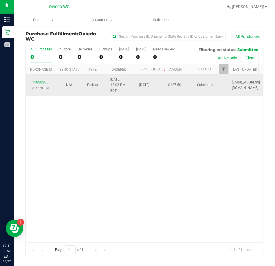
click at [41, 80] on link "11828205" at bounding box center [40, 82] width 16 height 4
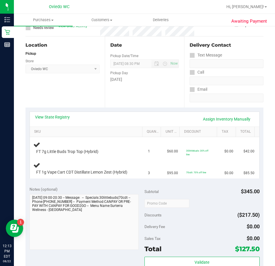
scroll to position [58, 0]
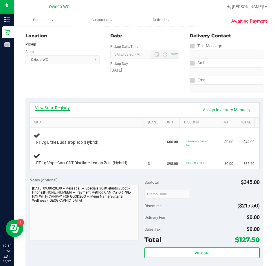
click at [56, 106] on link "View State Registry" at bounding box center [52, 108] width 35 height 6
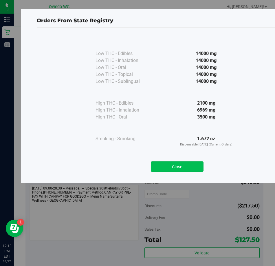
click at [181, 165] on button "Close" at bounding box center [177, 166] width 53 height 10
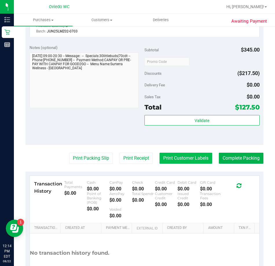
scroll to position [261, 0]
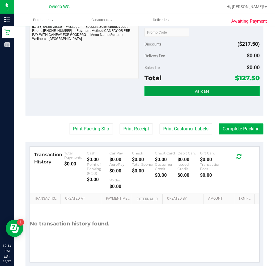
click at [195, 92] on span "Validate" at bounding box center [202, 91] width 15 height 5
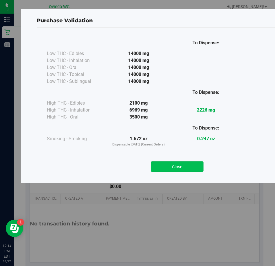
click at [182, 170] on button "Close" at bounding box center [177, 166] width 53 height 10
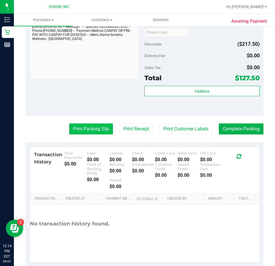
click at [77, 130] on button "Print Packing Slip" at bounding box center [91, 128] width 44 height 11
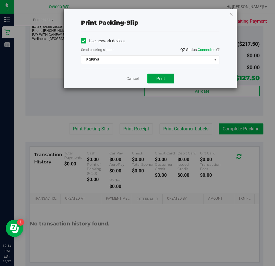
click at [163, 78] on span "Print" at bounding box center [161, 78] width 9 height 5
click at [131, 80] on link "Cancel" at bounding box center [133, 79] width 12 height 6
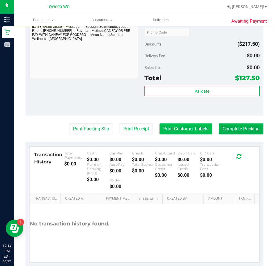
click at [198, 129] on button "Print Customer Labels" at bounding box center [186, 128] width 53 height 11
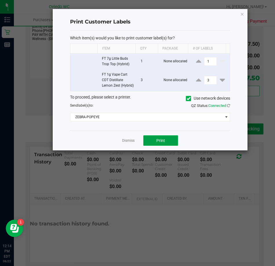
click at [161, 143] on span "Print" at bounding box center [161, 140] width 9 height 5
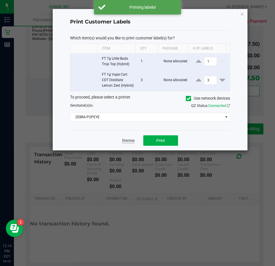
click at [128, 143] on link "Dismiss" at bounding box center [128, 140] width 12 height 5
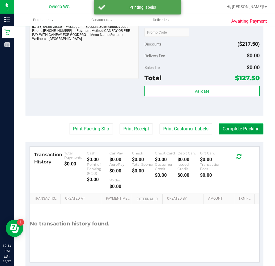
click at [234, 128] on button "Complete Packing" at bounding box center [241, 128] width 45 height 11
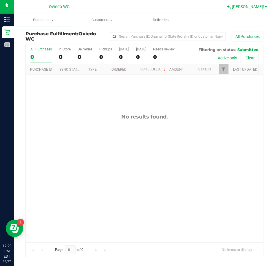
click at [256, 8] on span "Hi, [PERSON_NAME]!" at bounding box center [246, 6] width 38 height 5
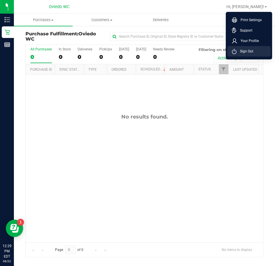
click at [246, 52] on span "Sign Out" at bounding box center [245, 51] width 17 height 6
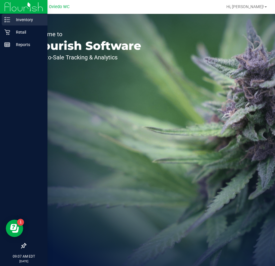
click at [25, 19] on p "Inventory" at bounding box center [27, 19] width 35 height 7
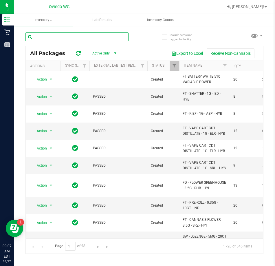
click at [38, 37] on input "text" at bounding box center [77, 36] width 103 height 9
paste input "FT 1g Vape Cart CDT Distillate Truffle Two Step"
type input "FT 1g Vape Cart CDT Distillate Truffle Two Step"
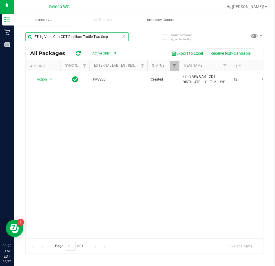
drag, startPoint x: 110, startPoint y: 35, endPoint x: 17, endPoint y: 32, distance: 93.7
click at [17, 32] on div "Include items not tagged for facility FT 1g Vape Cart CDT Distillate Truffle Tw…" at bounding box center [144, 114] width 261 height 177
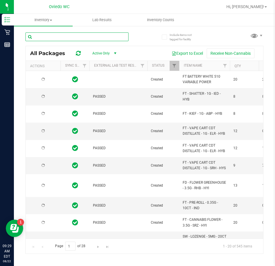
type input "2026-02-15"
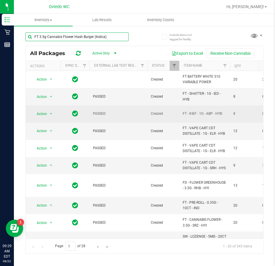
type input "FT 3.5g Cannabis Flower Hash Burger (Indica)"
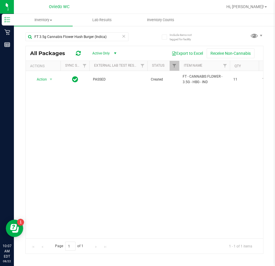
drag, startPoint x: 110, startPoint y: 37, endPoint x: 23, endPoint y: 40, distance: 86.7
click at [23, 40] on div "Include items not tagged for facility FT 3.5g Cannabis Flower Hash Burger (Indi…" at bounding box center [144, 114] width 261 height 177
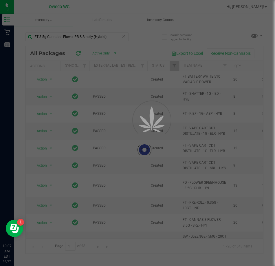
type input "FT 3.5g Cannabis Flower PB & Smelly (Hybrid)"
